Goal: Task Accomplishment & Management: Manage account settings

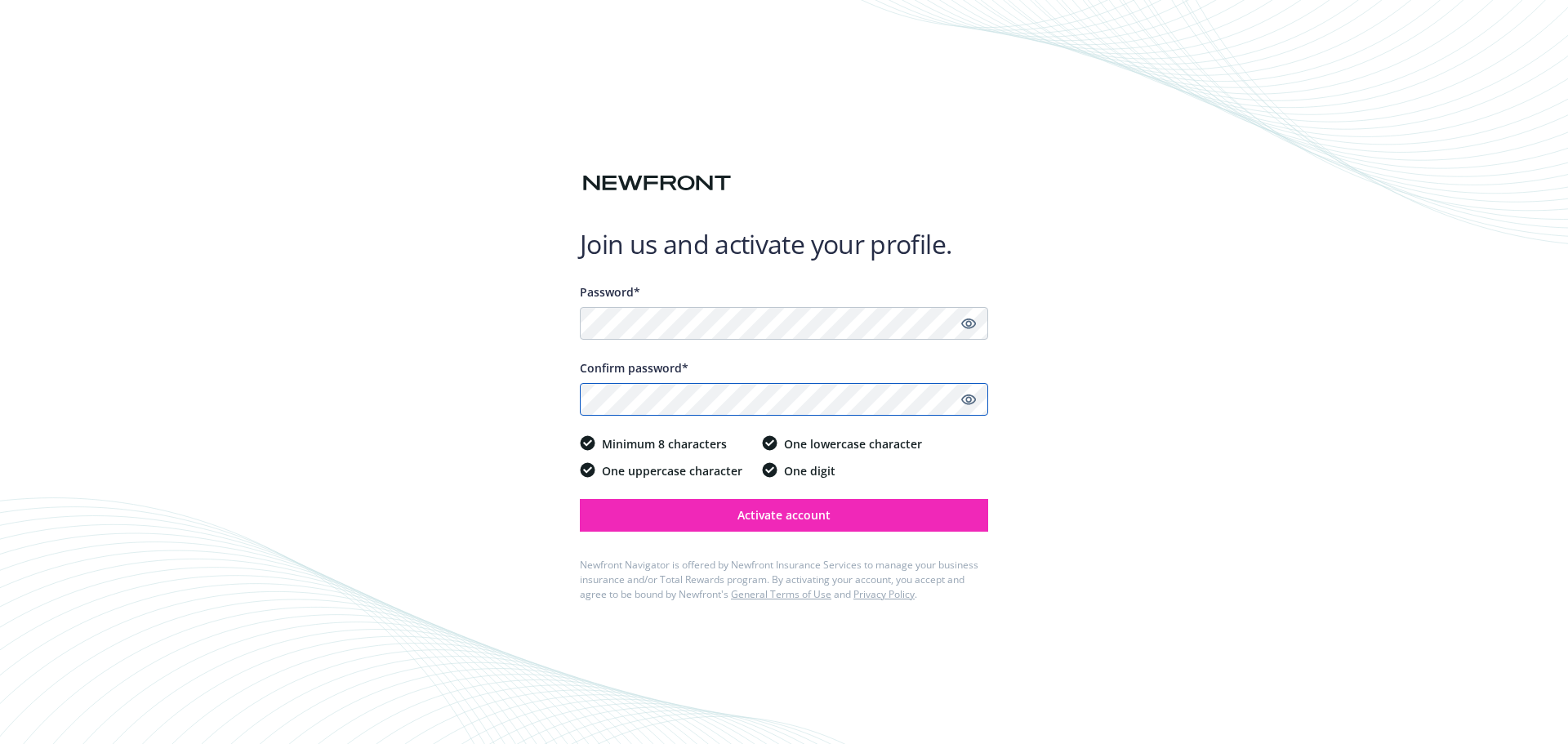
click at [579, 499] on button "Activate account" at bounding box center [783, 515] width 408 height 33
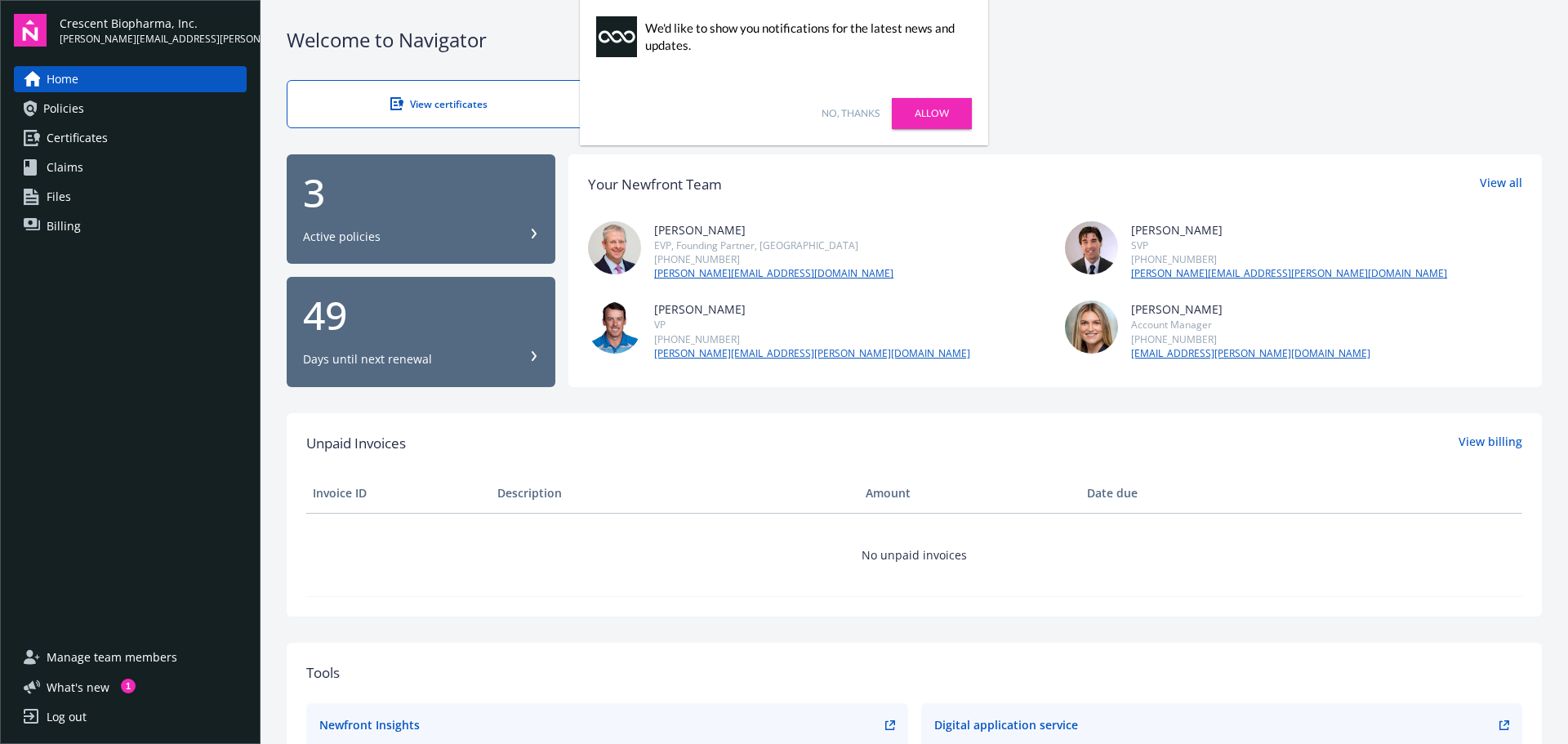
click at [933, 117] on link "Allow" at bounding box center [932, 113] width 80 height 31
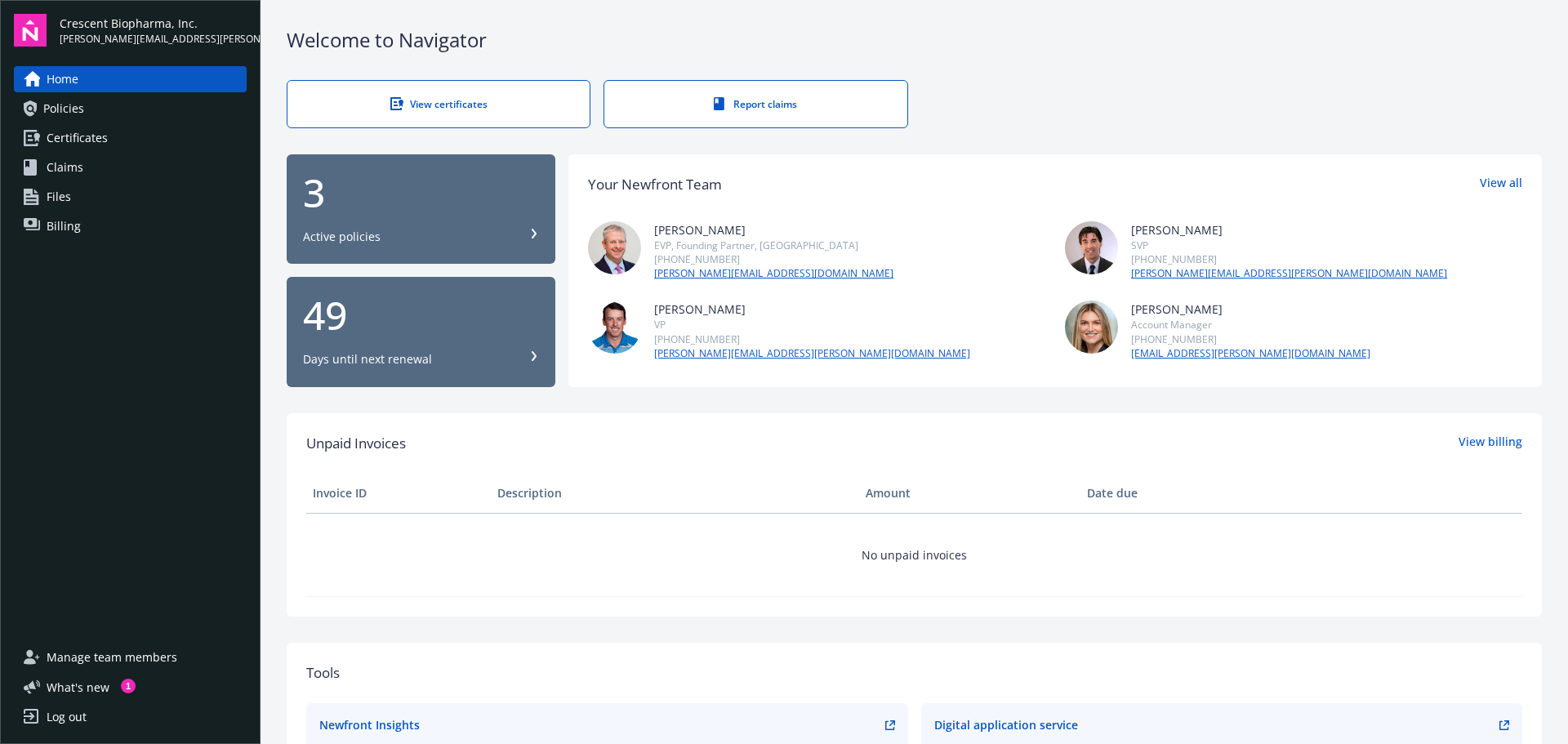
click at [44, 104] on span "Policies" at bounding box center [63, 109] width 41 height 26
